Goal: Task Accomplishment & Management: Manage account settings

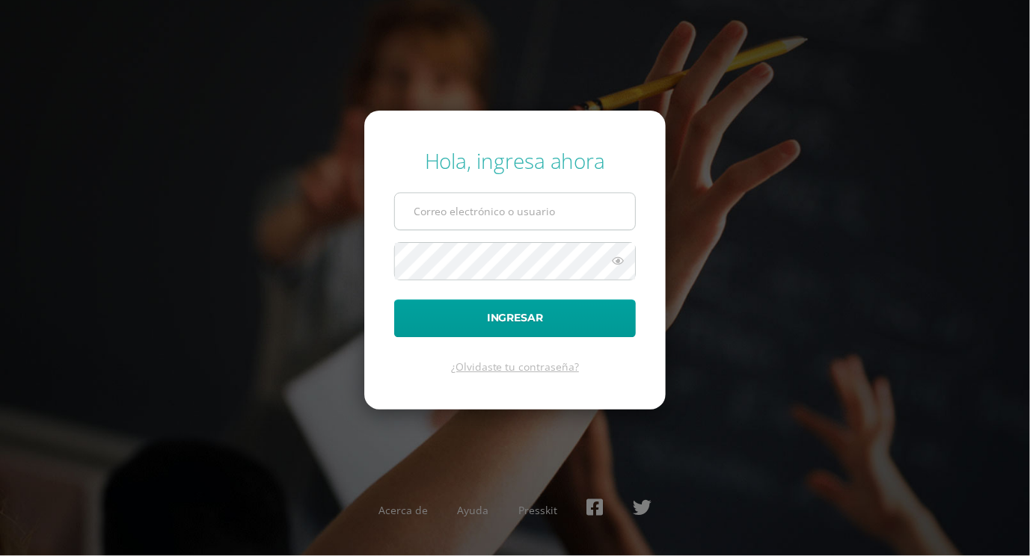
click at [568, 231] on input "text" at bounding box center [518, 212] width 242 height 37
click at [556, 231] on input "alumno22amsl01" at bounding box center [518, 212] width 242 height 37
click at [594, 221] on input "alumno22amsl01" at bounding box center [518, 212] width 242 height 37
type input "alumno22amsl01@integralamericano.edu.gt"
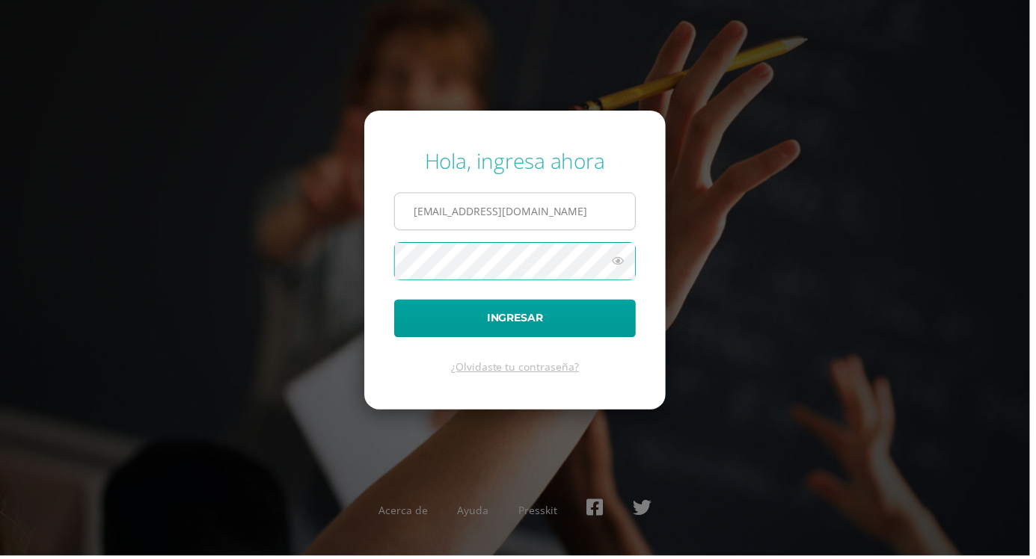
scroll to position [0, 0]
click at [396, 301] on button "Ingresar" at bounding box center [517, 320] width 243 height 38
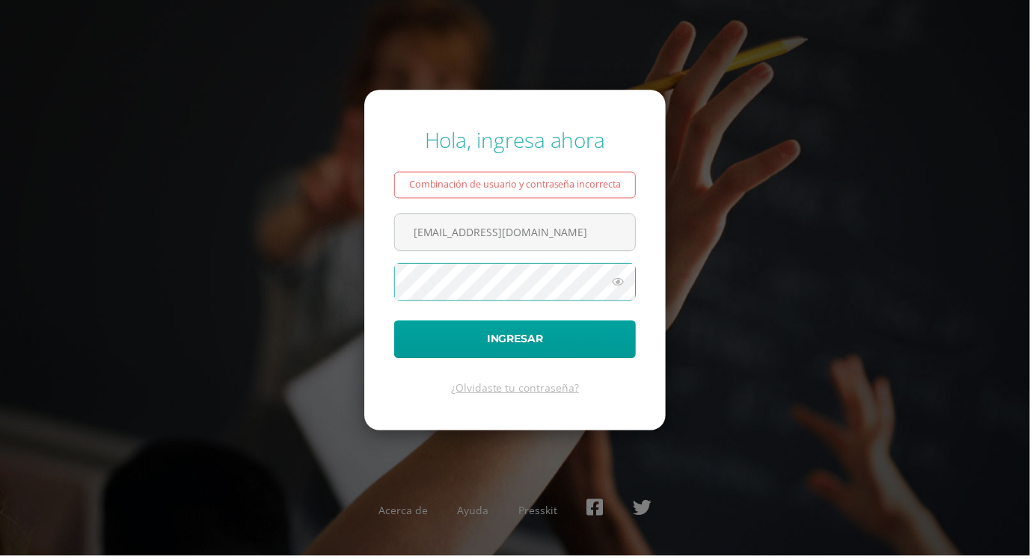
click at [396, 322] on button "Ingresar" at bounding box center [517, 341] width 243 height 38
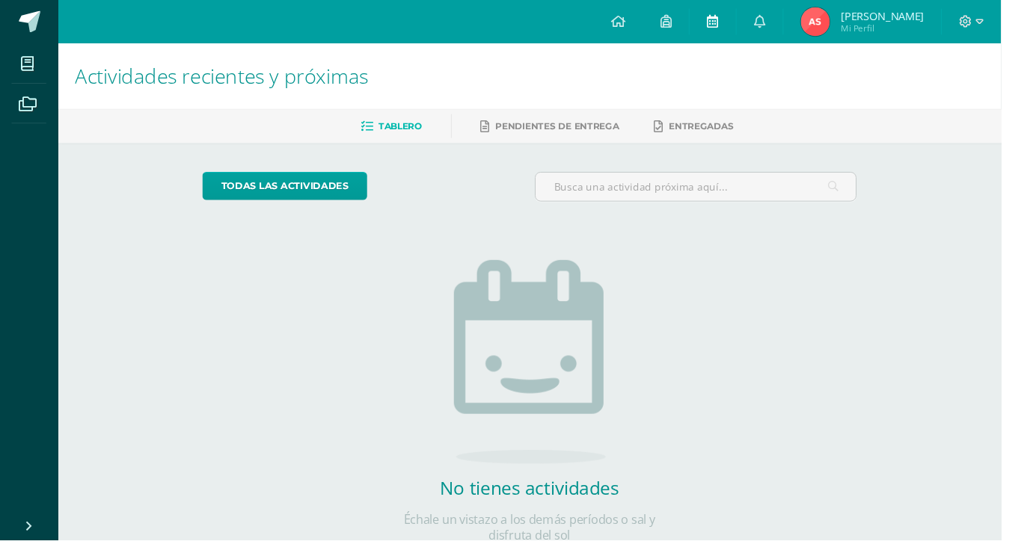
click at [743, 20] on icon at bounding box center [737, 21] width 12 height 13
